Goal: Complete application form

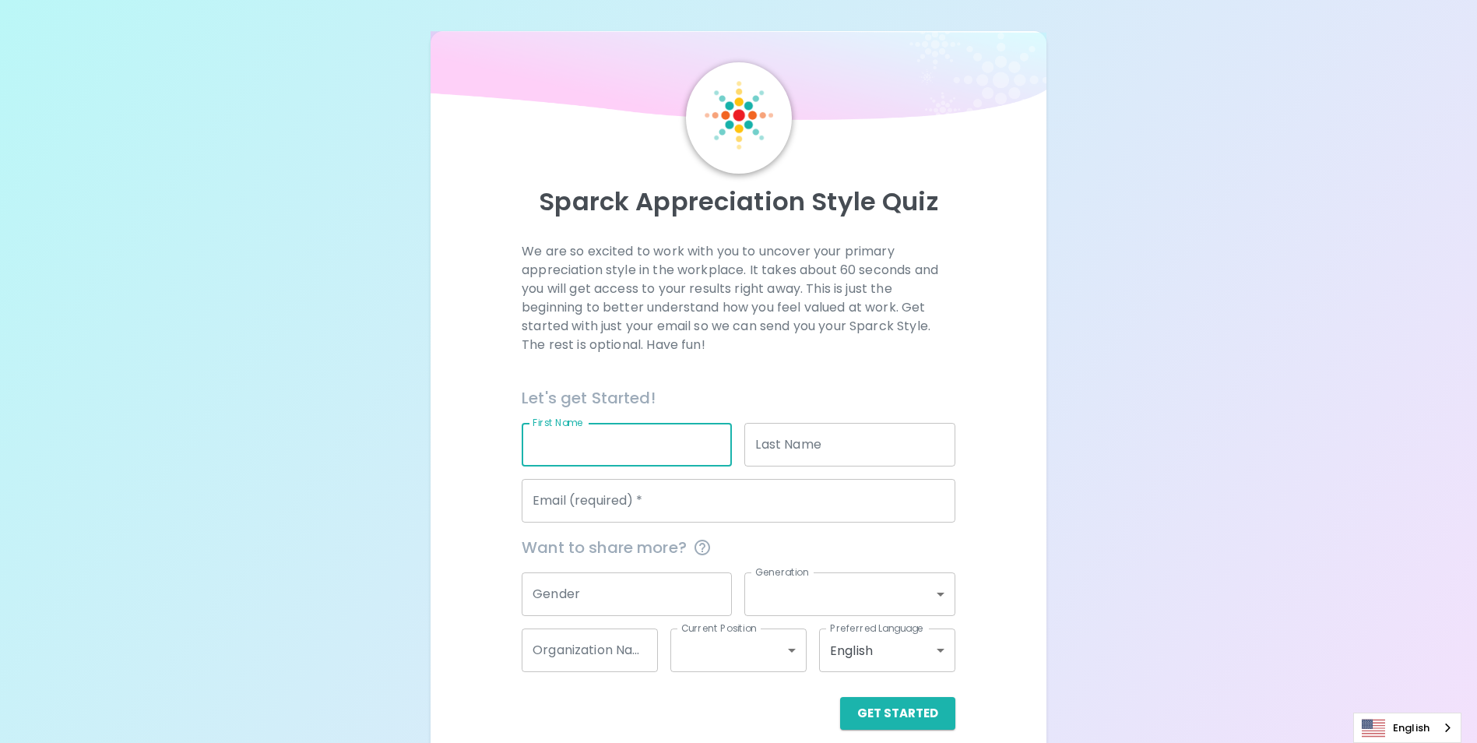
click at [640, 432] on input "First Name" at bounding box center [627, 445] width 210 height 44
type input "[DEMOGRAPHIC_DATA] `"
type input "Rycraw"
type input "[EMAIL_ADDRESS][DOMAIN_NAME]"
type input "Load Planning"
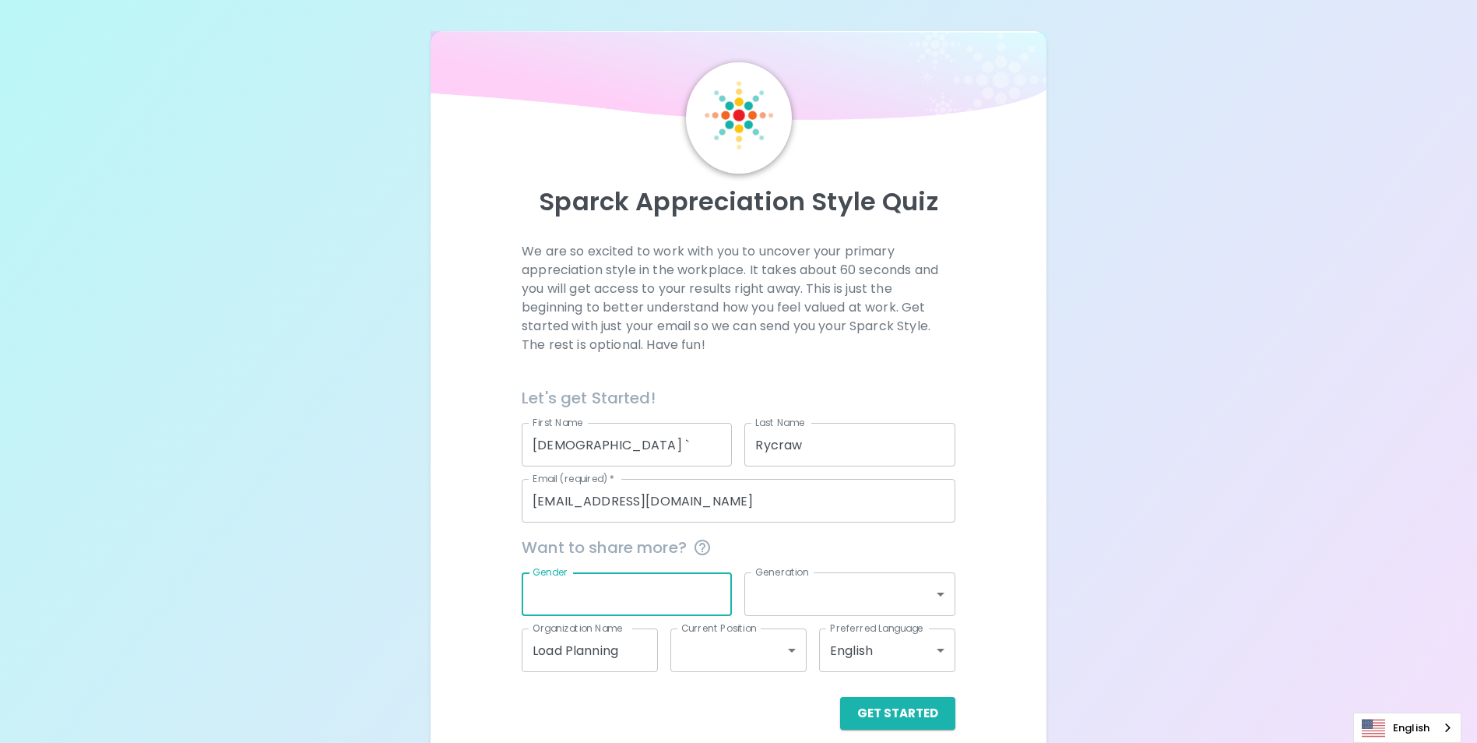
click at [604, 599] on input "Gender" at bounding box center [627, 594] width 210 height 44
type input "[DEMOGRAPHIC_DATA]"
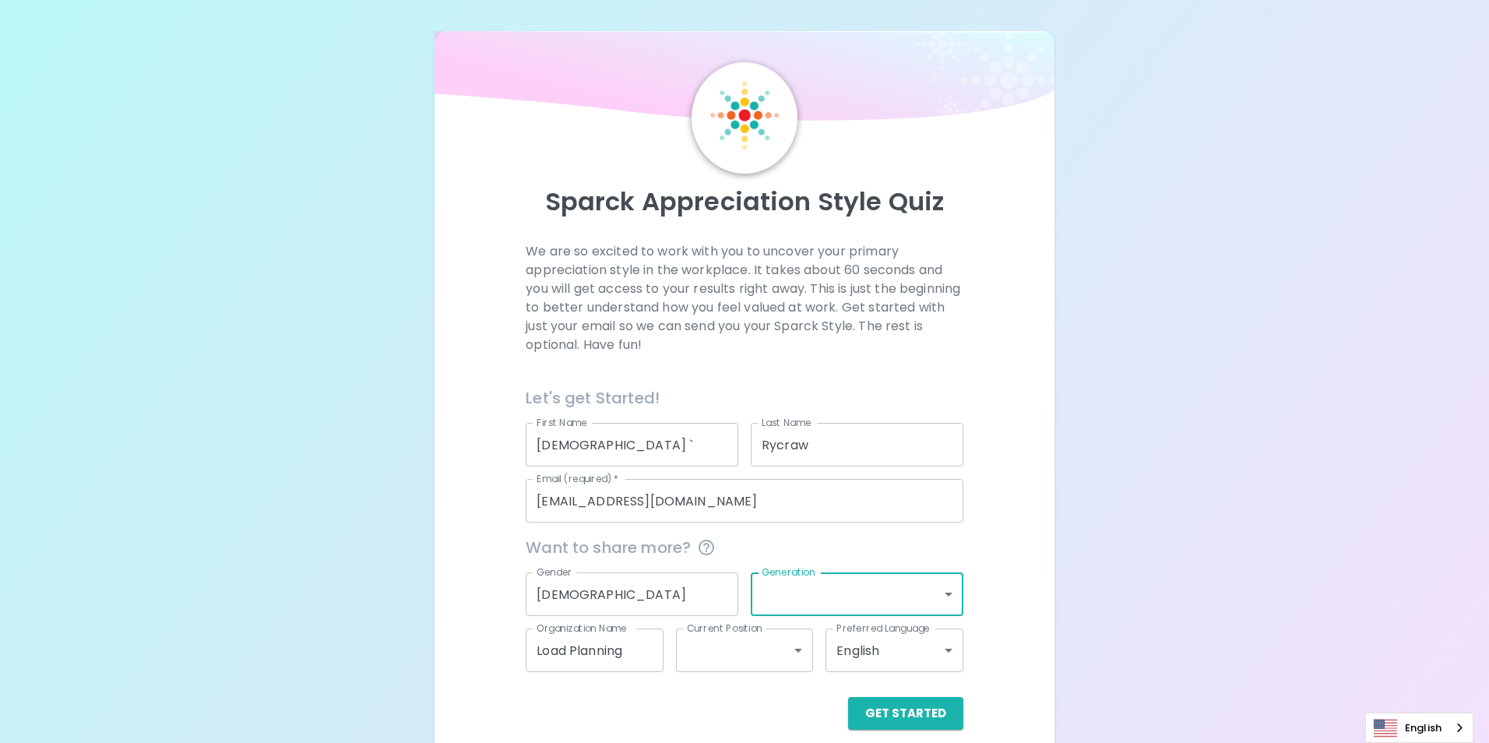
click at [936, 590] on body "Sparck Appreciation Style Quiz We are so excited to work with you to uncover yo…" at bounding box center [744, 380] width 1489 height 761
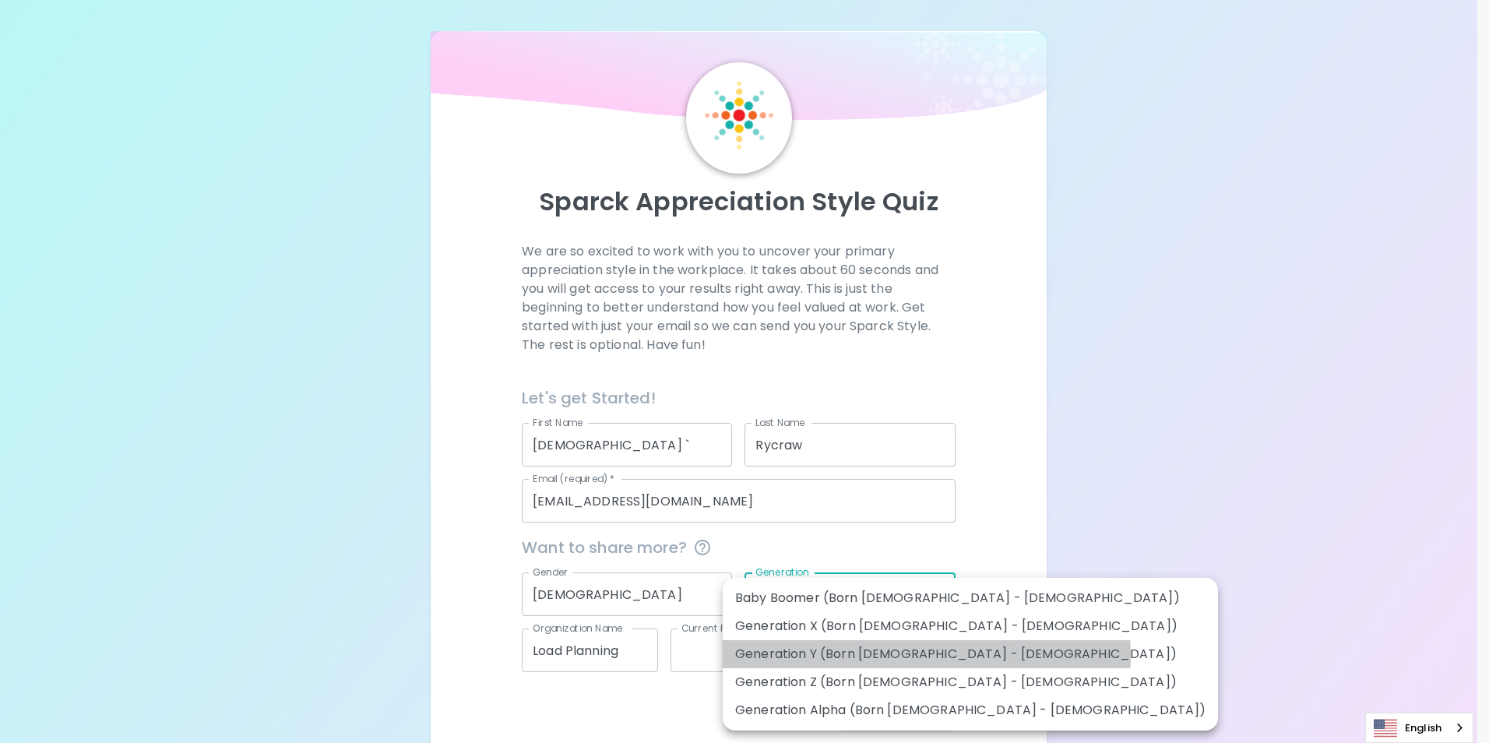
click at [927, 655] on li "Generation Y (Born [DEMOGRAPHIC_DATA] - [DEMOGRAPHIC_DATA])" at bounding box center [970, 654] width 495 height 28
type input "generation_y"
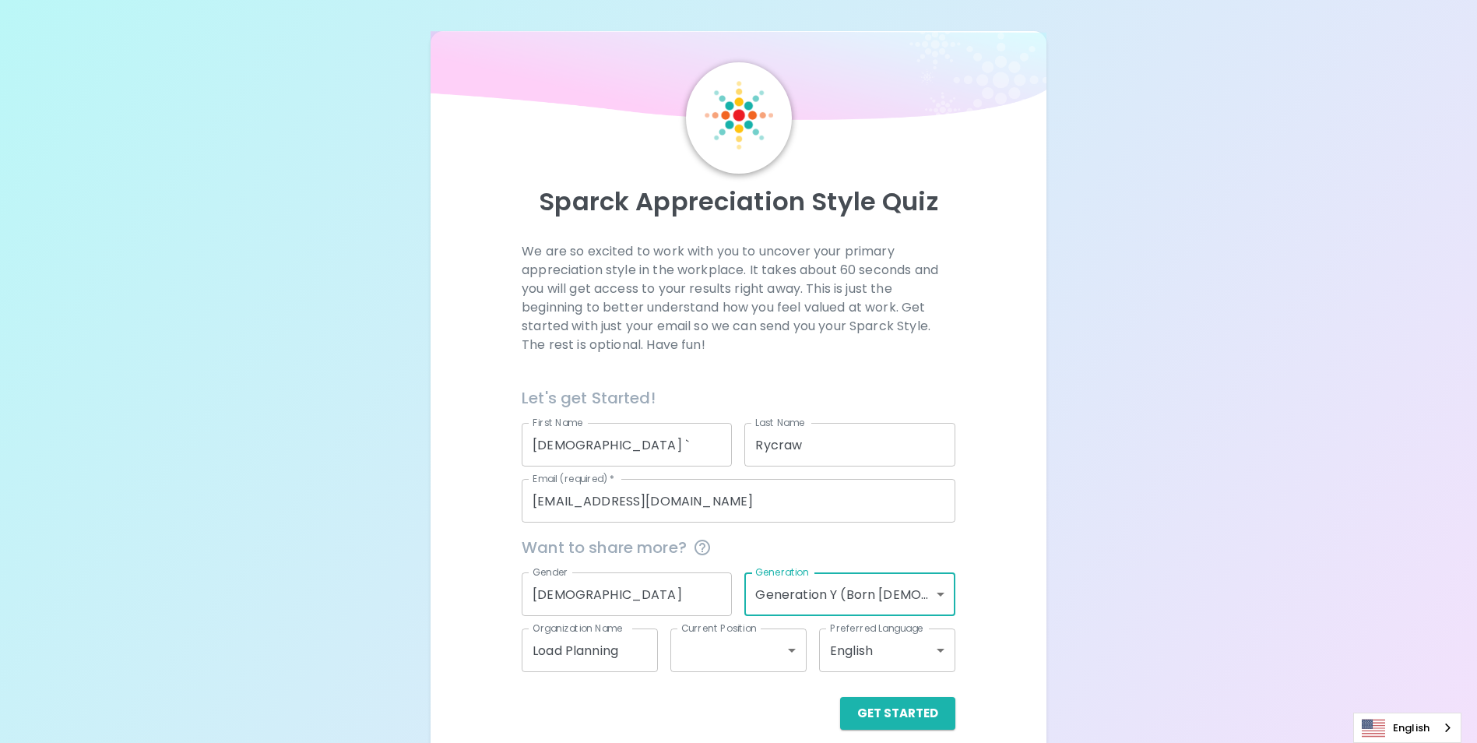
click at [776, 653] on body "Sparck Appreciation Style Quiz We are so excited to work with you to uncover yo…" at bounding box center [738, 380] width 1477 height 761
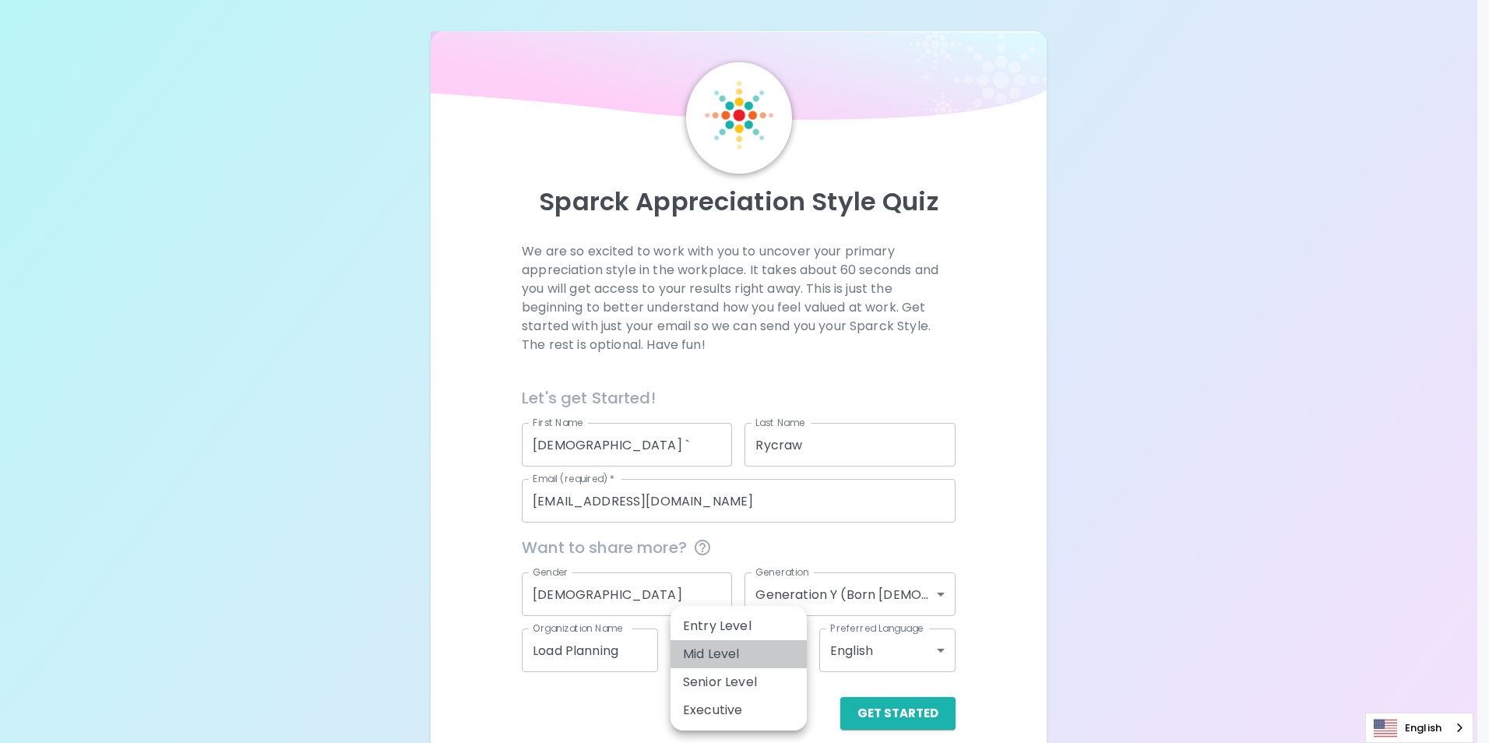
click at [768, 660] on li "Mid Level" at bounding box center [738, 654] width 136 height 28
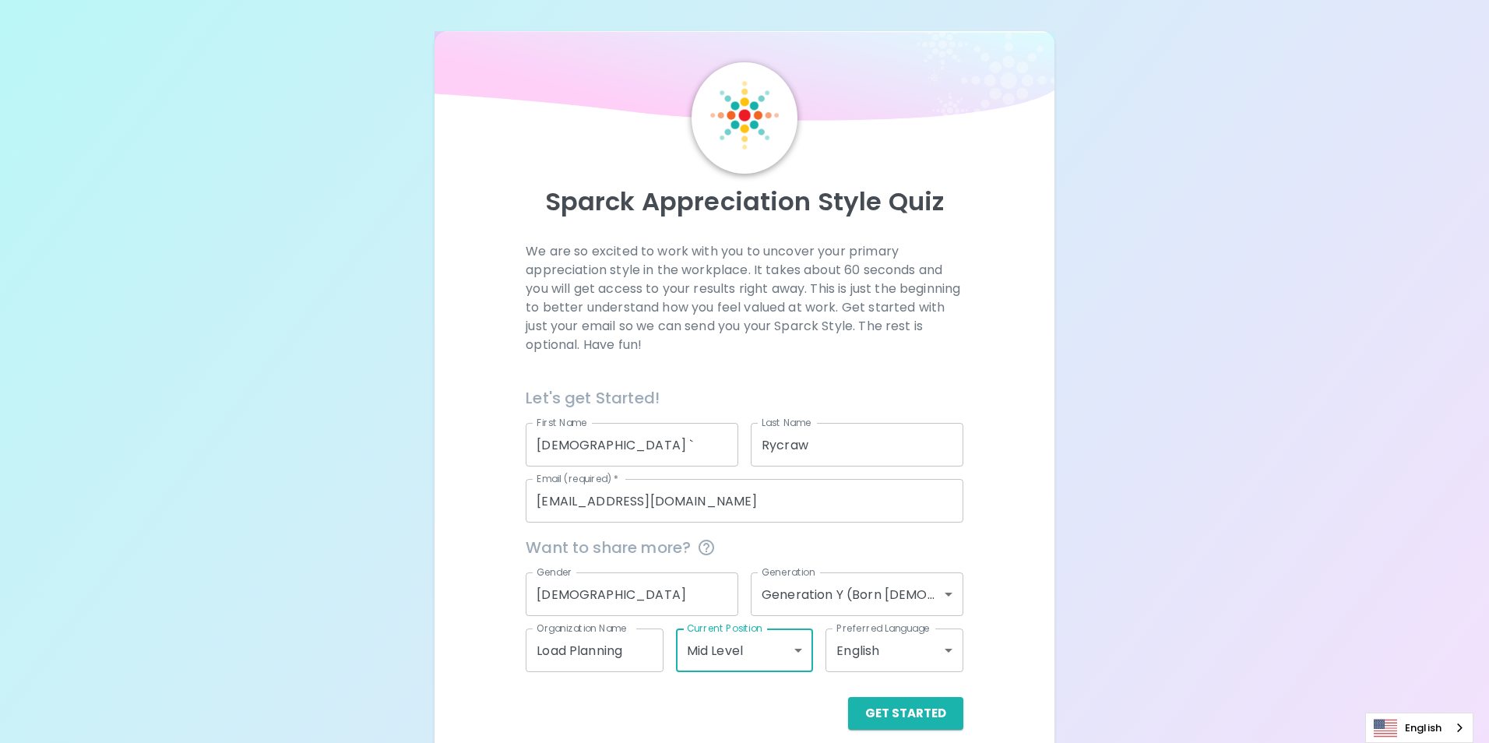
click at [753, 659] on body "Sparck Appreciation Style Quiz We are so excited to work with you to uncover yo…" at bounding box center [744, 380] width 1489 height 761
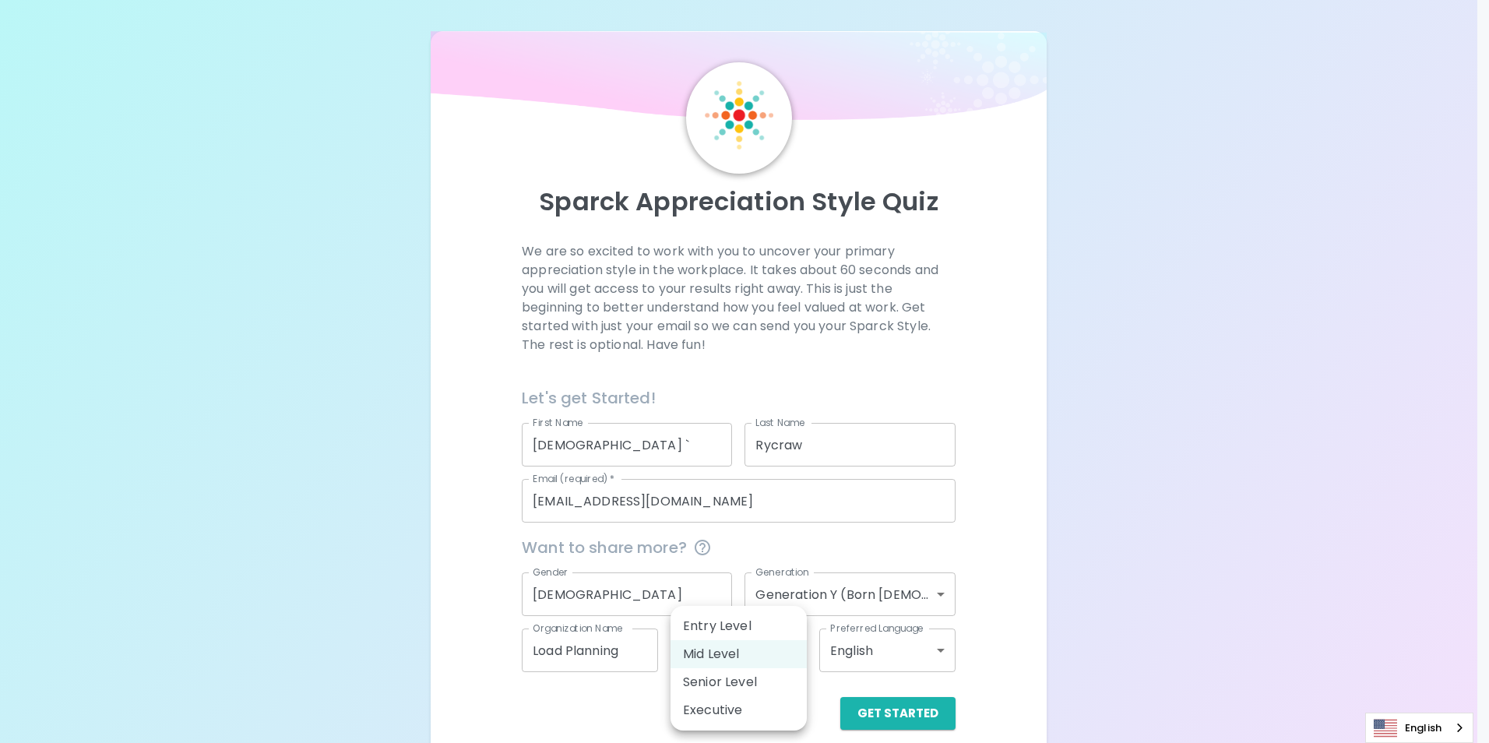
click at [748, 682] on li "Senior Level" at bounding box center [738, 682] width 136 height 28
type input "senior_level"
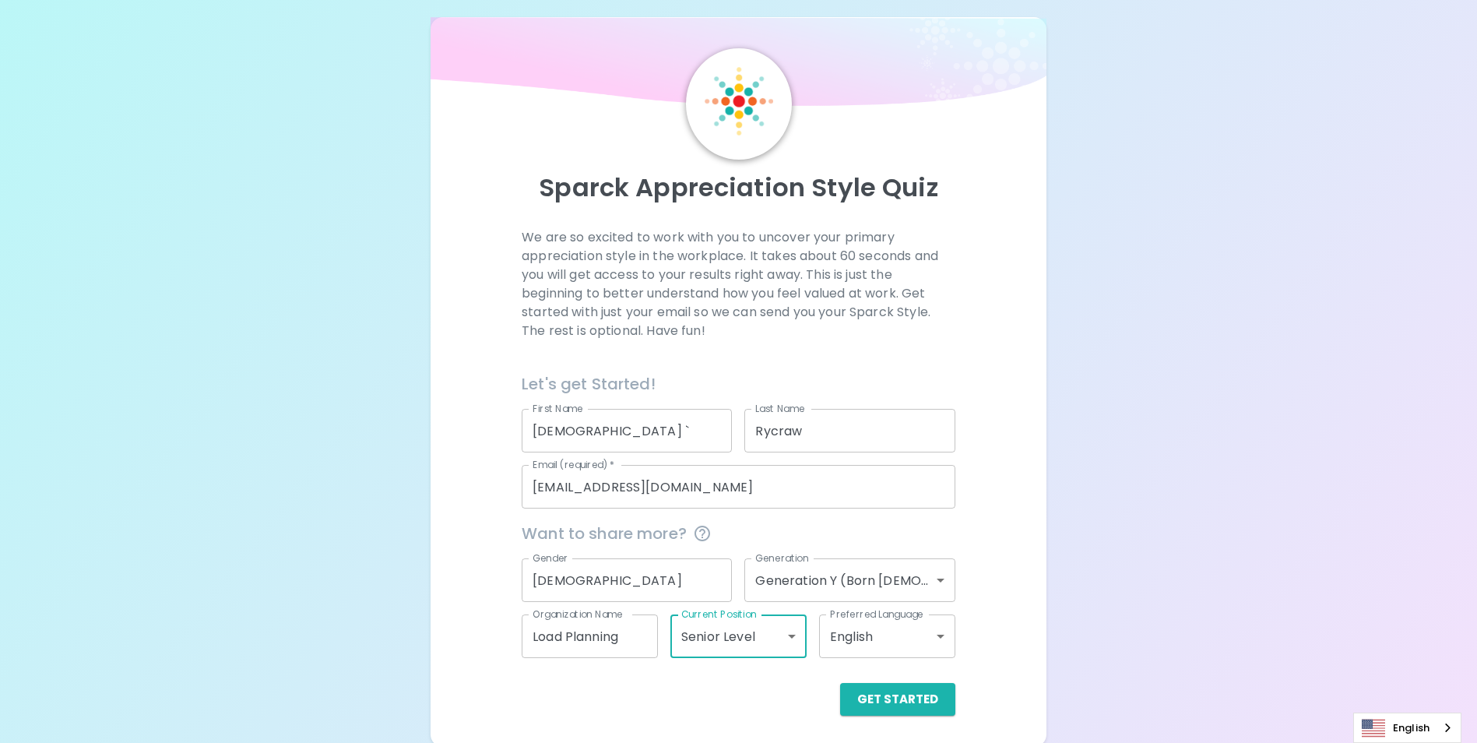
scroll to position [18, 0]
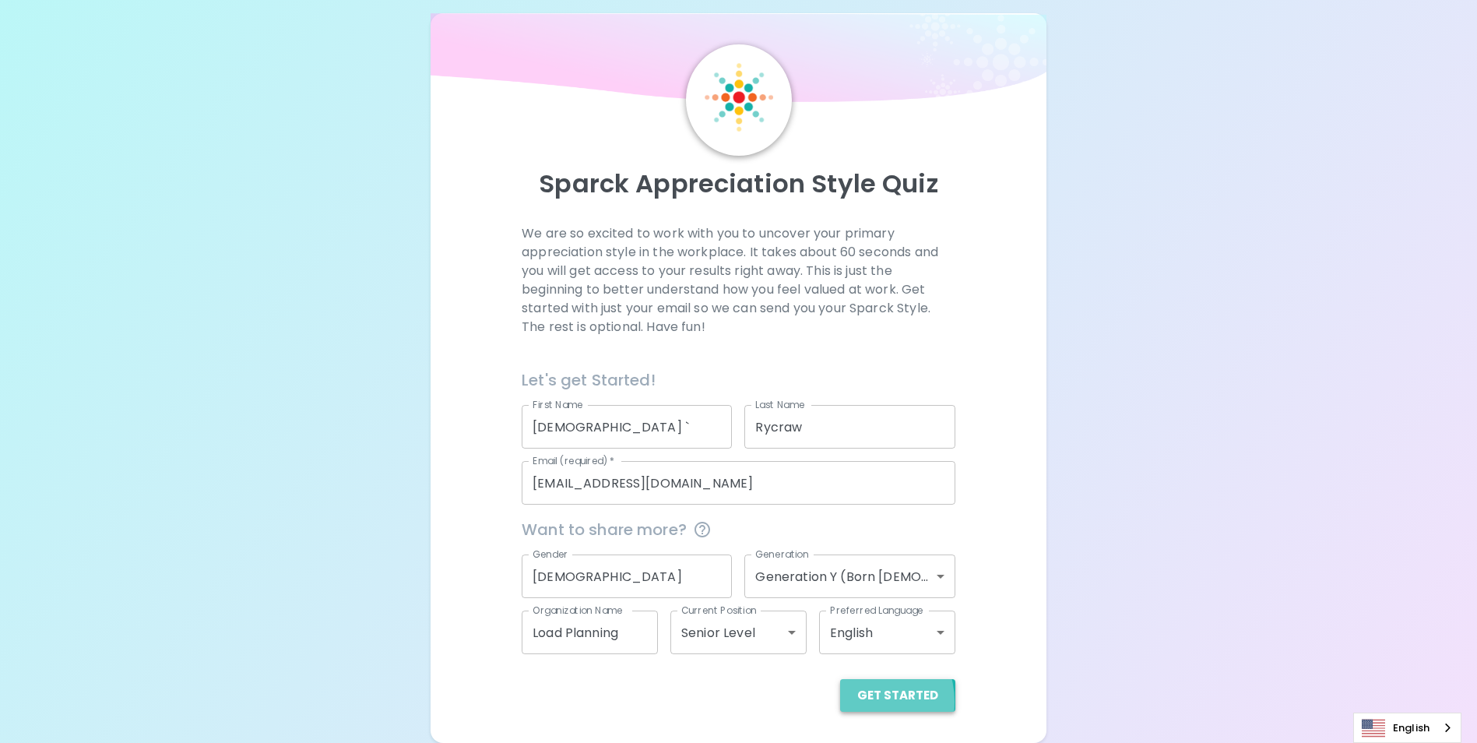
click at [865, 703] on button "Get Started" at bounding box center [897, 695] width 115 height 33
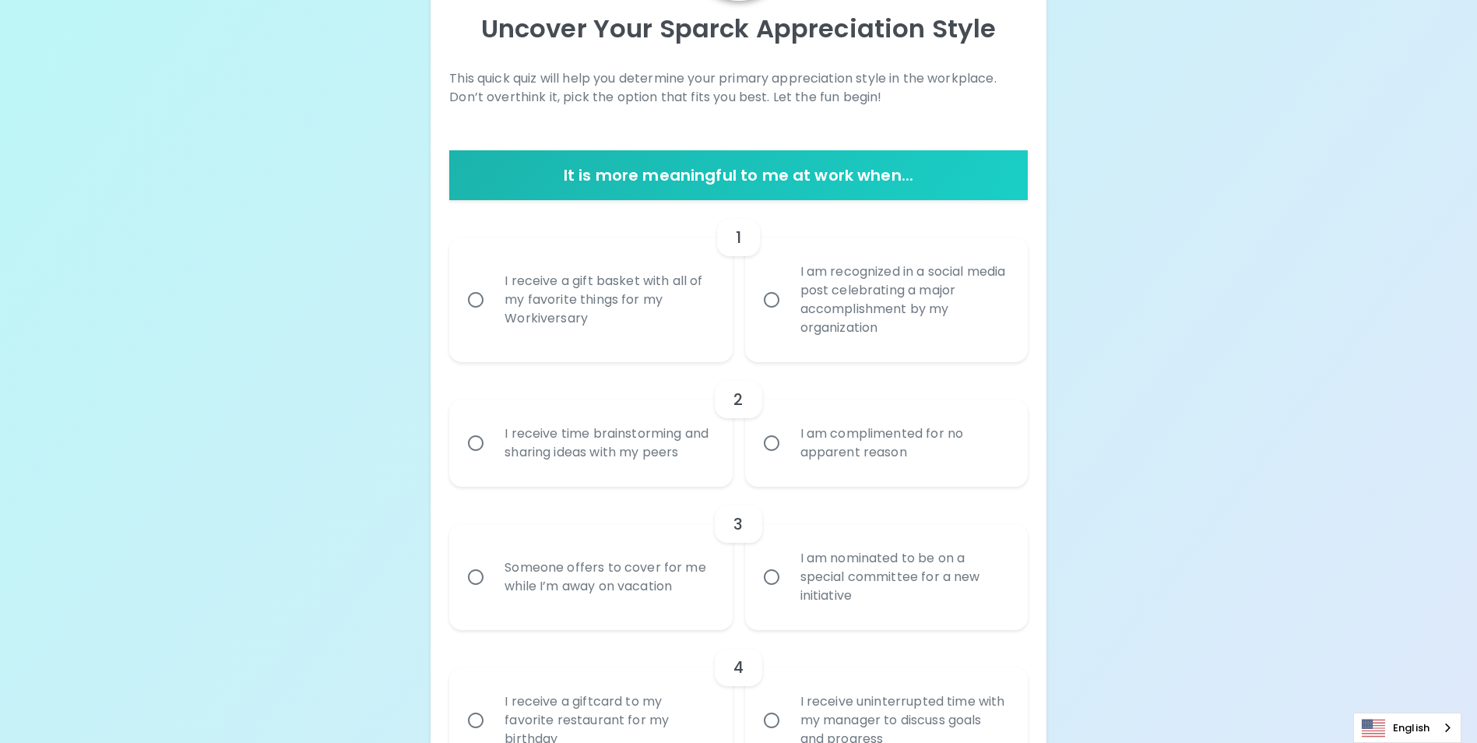
scroll to position [174, 0]
